Goal: Information Seeking & Learning: Learn about a topic

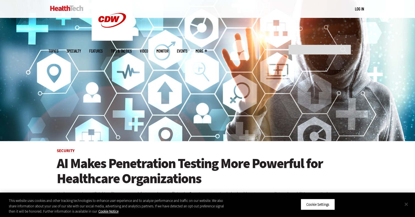
click at [407, 205] on button "Close" at bounding box center [406, 204] width 12 height 12
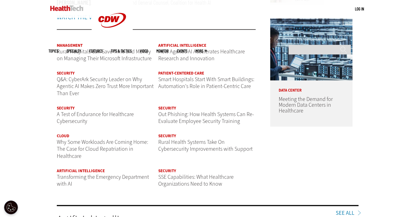
scroll to position [661, 0]
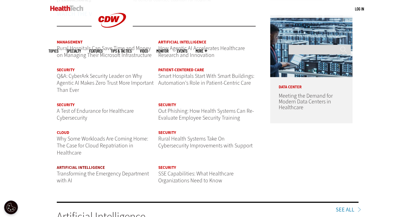
click at [71, 164] on link "Artificial Intelligence" at bounding box center [81, 166] width 48 height 5
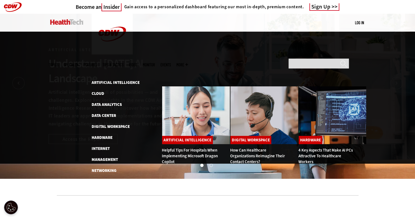
click at [170, 147] on link "Helpful Tips for Hospitals When Implementing Microsoft Dragon Copilot" at bounding box center [190, 155] width 56 height 17
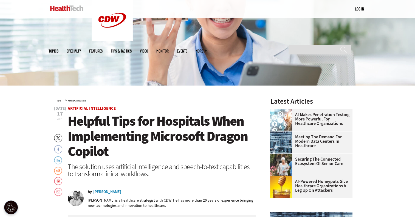
scroll to position [110, 0]
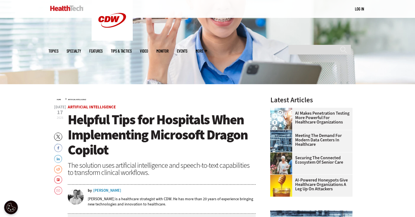
click at [312, 135] on link "Meeting the Demand for Modern Data Centers in Healthcare" at bounding box center [309, 139] width 79 height 13
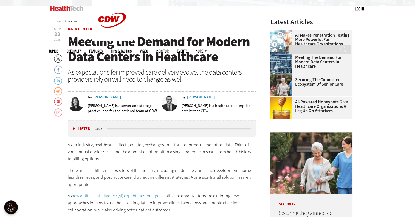
scroll to position [185, 0]
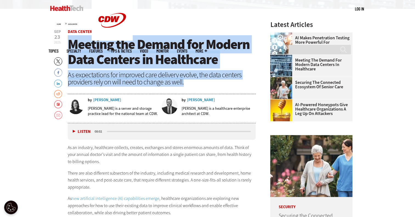
drag, startPoint x: 68, startPoint y: 42, endPoint x: 202, endPoint y: 82, distance: 139.8
click at [202, 82] on header "Sep 23 2025 Twitter Facebook LinkedIn Reddit Flipboard Email Data Center Meetin…" at bounding box center [162, 76] width 188 height 93
drag, startPoint x: 202, startPoint y: 82, endPoint x: 160, endPoint y: 55, distance: 49.4
copy header "Meeting the Demand for Modern Data Centers in Healthcare As expectations for im…"
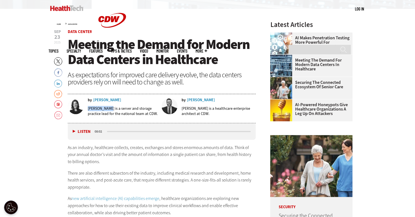
drag, startPoint x: 87, startPoint y: 108, endPoint x: 109, endPoint y: 108, distance: 22.2
click at [109, 108] on div "by Eryn Brodsky Eryn Brodsky is a server and storage practice lead for the nati…" at bounding box center [113, 109] width 90 height 22
copy p "Eryn Brodsky"
drag, startPoint x: 207, startPoint y: 107, endPoint x: 180, endPoint y: 105, distance: 26.7
click at [180, 105] on div "by Vitaly Zvagelsky Vitaly Zvagelsky is a healthcare enterprise architect at CD…" at bounding box center [209, 109] width 94 height 22
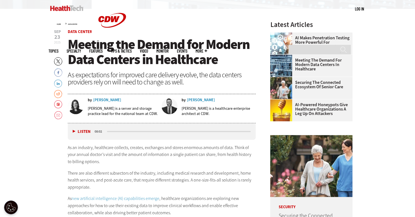
drag, startPoint x: 180, startPoint y: 105, endPoint x: 199, endPoint y: 108, distance: 18.6
click at [199, 108] on p "Vitaly Zvagelsky is a healthcare enterprise architect at CDW." at bounding box center [219, 111] width 74 height 10
drag, startPoint x: 206, startPoint y: 108, endPoint x: 192, endPoint y: 107, distance: 14.3
click at [192, 107] on p "Vitaly Zvagelsky is a healthcare enterprise architect at CDW." at bounding box center [219, 111] width 74 height 10
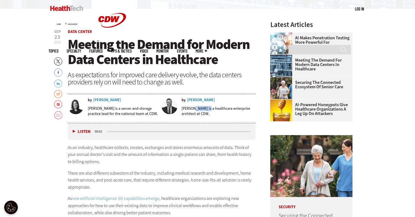
copy p "Zvagelsky"
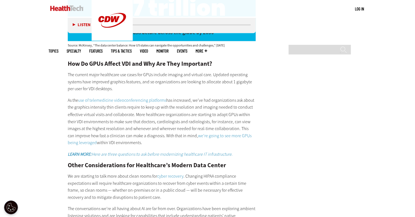
scroll to position [935, 0]
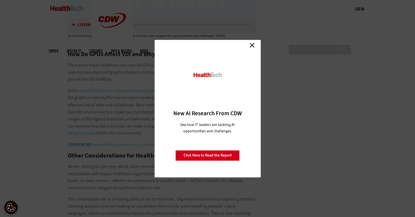
click at [254, 49] on link "Close" at bounding box center [252, 45] width 8 height 8
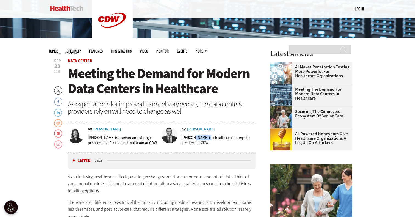
scroll to position [155, 0]
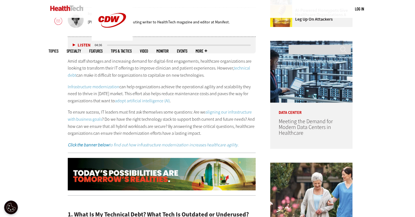
scroll to position [279, 0]
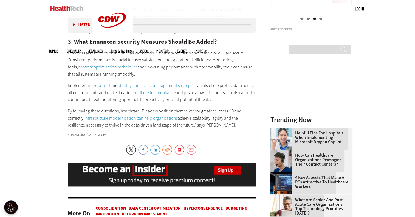
scroll to position [662, 0]
